Goal: Navigation & Orientation: Find specific page/section

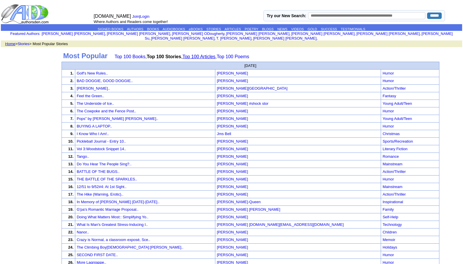
click at [201, 54] on link "Top 100 Articles" at bounding box center [198, 56] width 33 height 5
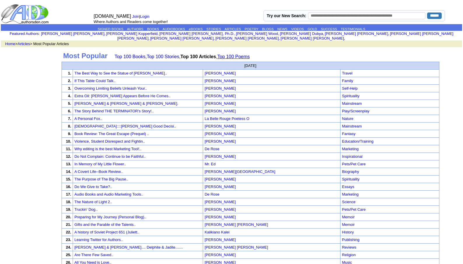
click at [237, 54] on link "Top 100 Poems" at bounding box center [233, 56] width 32 height 5
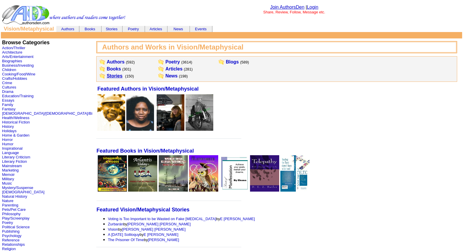
click at [107, 76] on link "Stories" at bounding box center [115, 75] width 16 height 5
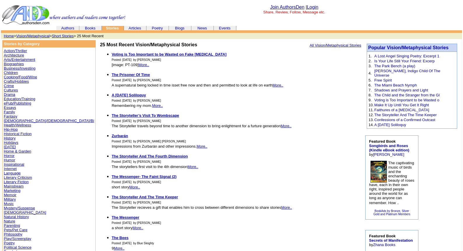
click at [12, 241] on link "Poetry" at bounding box center [9, 243] width 11 height 4
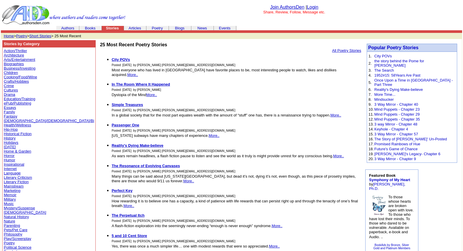
click at [17, 208] on link "Mystery/Suspense" at bounding box center [19, 208] width 31 height 4
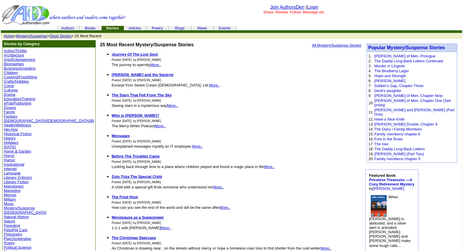
click at [18, 182] on link "Literary Fiction" at bounding box center [16, 182] width 25 height 4
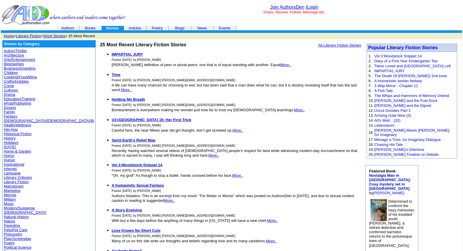
click at [8, 195] on link "Memoir" at bounding box center [10, 195] width 13 height 4
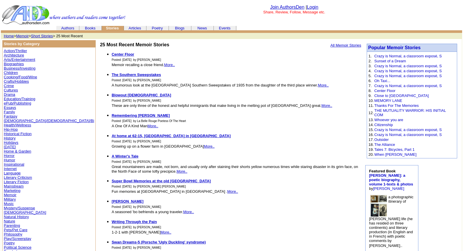
click at [11, 159] on link "Humor" at bounding box center [9, 160] width 11 height 4
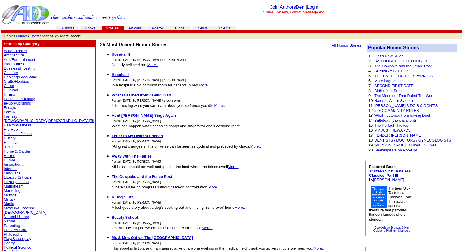
click at [23, 36] on link "Humor" at bounding box center [21, 36] width 11 height 4
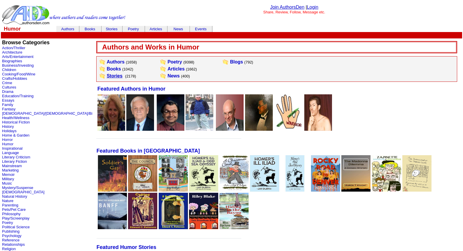
click at [107, 77] on link "Stories" at bounding box center [115, 75] width 16 height 5
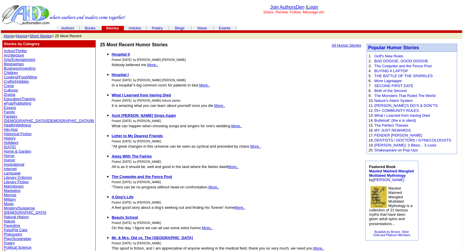
click at [21, 34] on link "Humor" at bounding box center [21, 36] width 11 height 4
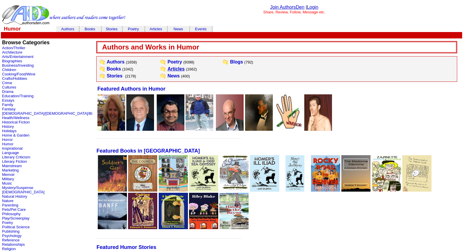
click at [167, 68] on link "Articles" at bounding box center [175, 68] width 17 height 5
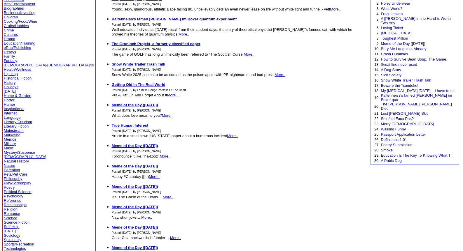
scroll to position [58, 0]
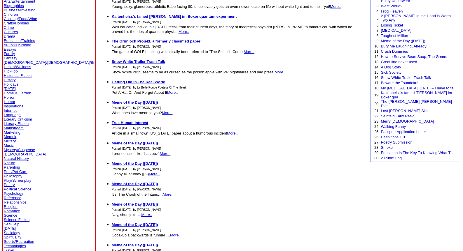
click at [14, 193] on link "Psychology" at bounding box center [13, 194] width 19 height 4
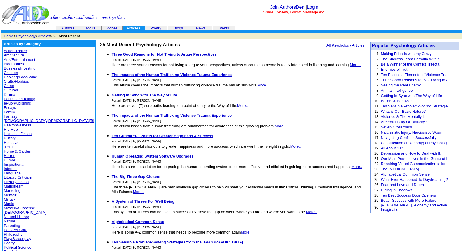
click at [26, 35] on link "Psychology" at bounding box center [25, 36] width 19 height 4
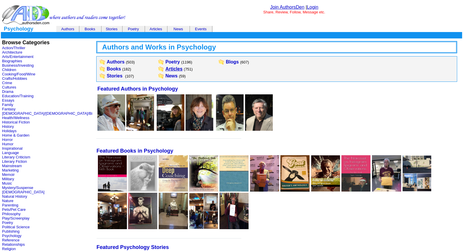
click at [165, 69] on link "Articles" at bounding box center [173, 68] width 17 height 5
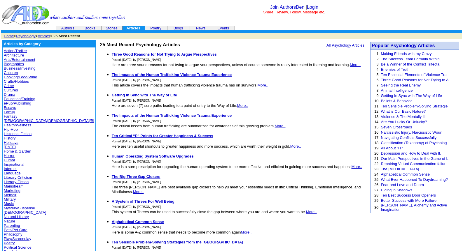
click at [12, 138] on link "History" at bounding box center [10, 138] width 12 height 4
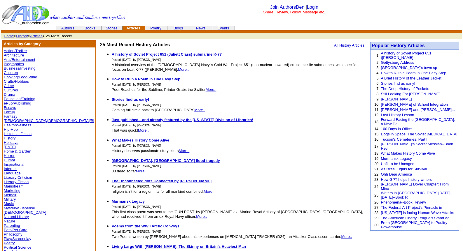
click at [22, 35] on link "History" at bounding box center [22, 36] width 12 height 4
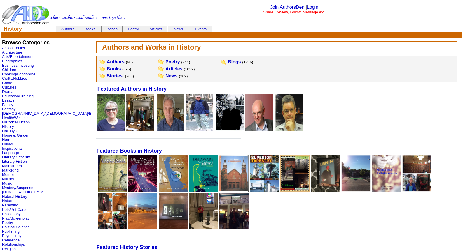
click at [107, 76] on link "Stories" at bounding box center [115, 75] width 16 height 5
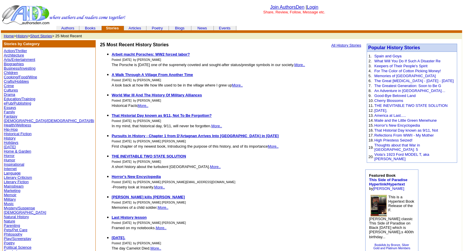
click at [8, 107] on link "Essays" at bounding box center [10, 108] width 12 height 4
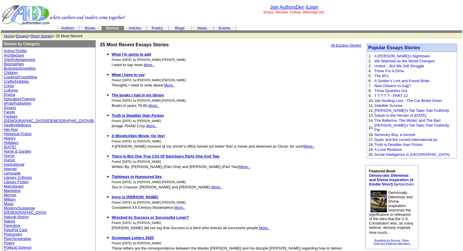
click at [12, 72] on link "Children" at bounding box center [11, 73] width 14 height 4
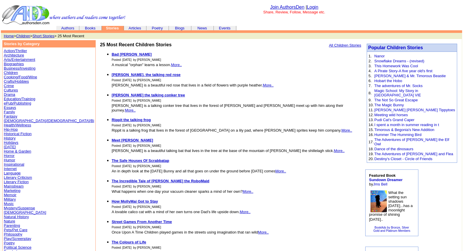
click at [14, 62] on link "Biographies" at bounding box center [14, 64] width 20 height 4
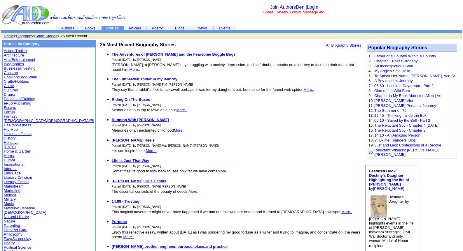
click at [20, 59] on link "Arts/Entertainment" at bounding box center [19, 59] width 31 height 4
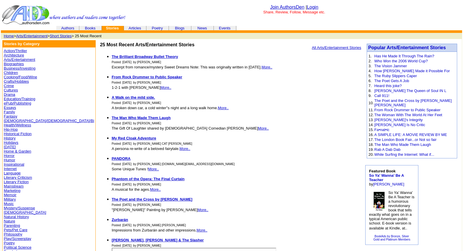
click at [20, 50] on link "Action/Thriller" at bounding box center [15, 51] width 23 height 4
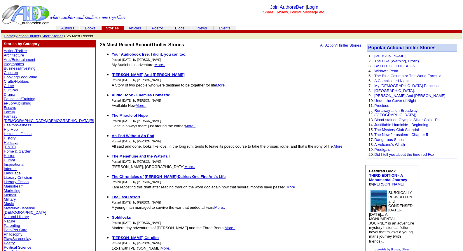
click at [9, 85] on link "Crime" at bounding box center [9, 86] width 10 height 4
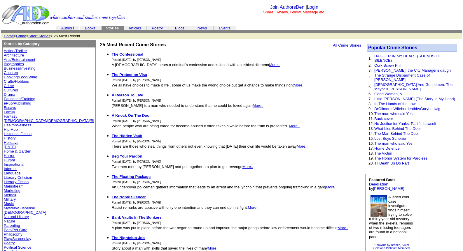
click at [8, 95] on link "Drama" at bounding box center [9, 94] width 11 height 4
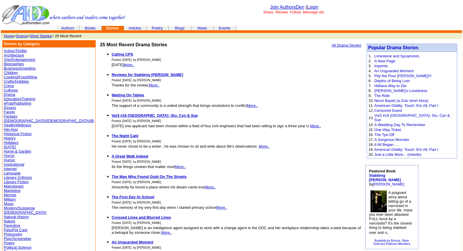
click at [8, 194] on link "Memoir" at bounding box center [10, 195] width 13 height 4
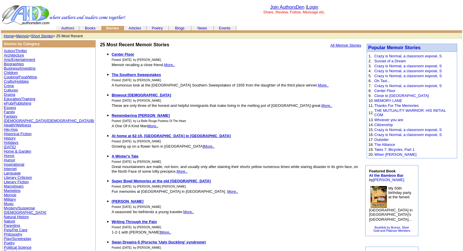
click at [27, 36] on link "Memoir" at bounding box center [22, 36] width 13 height 4
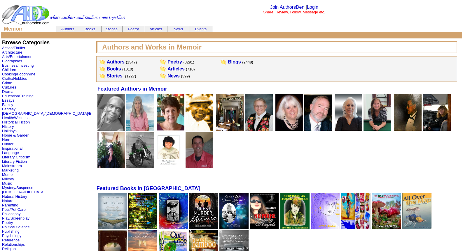
click at [167, 70] on link "Articles" at bounding box center [175, 68] width 17 height 5
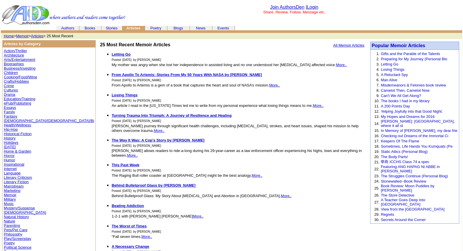
click at [9, 108] on link "Essays" at bounding box center [10, 108] width 12 height 4
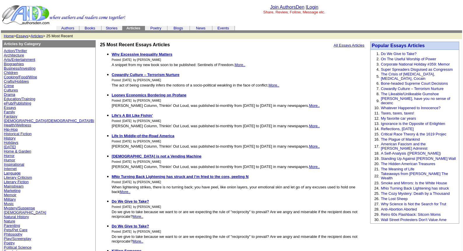
click at [24, 36] on link "Essays" at bounding box center [22, 36] width 12 height 4
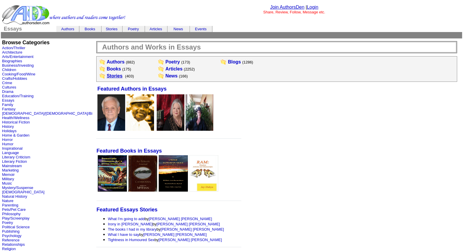
click at [107, 76] on link "Stories" at bounding box center [115, 75] width 16 height 5
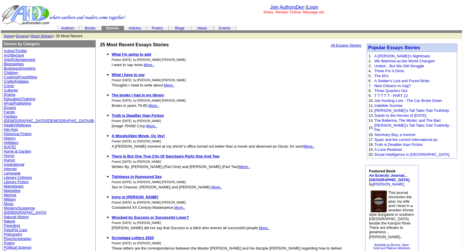
click at [313, 6] on link "Login" at bounding box center [312, 7] width 11 height 5
